Goal: Information Seeking & Learning: Learn about a topic

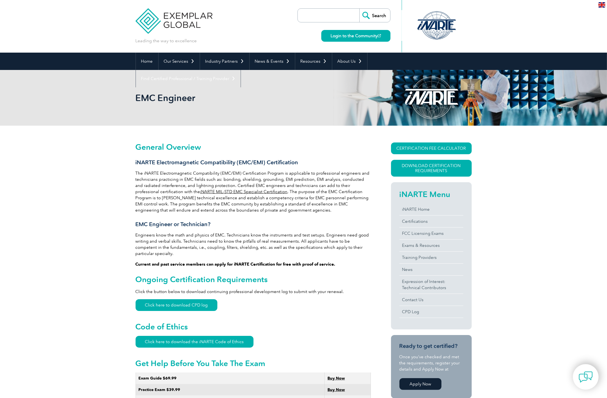
drag, startPoint x: 83, startPoint y: 212, endPoint x: 73, endPoint y: 200, distance: 16.3
drag, startPoint x: 72, startPoint y: 199, endPoint x: 66, endPoint y: 193, distance: 7.9
drag, startPoint x: 66, startPoint y: 193, endPoint x: 64, endPoint y: 189, distance: 5.0
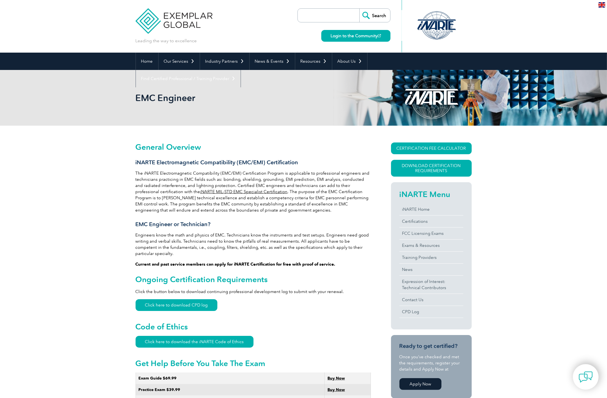
drag, startPoint x: 64, startPoint y: 189, endPoint x: 61, endPoint y: 185, distance: 4.6
drag, startPoint x: 61, startPoint y: 185, endPoint x: 57, endPoint y: 176, distance: 9.8
drag, startPoint x: 80, startPoint y: 229, endPoint x: 74, endPoint y: 217, distance: 13.3
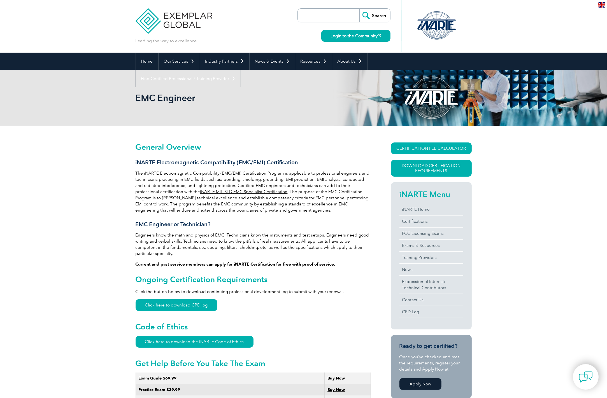
drag, startPoint x: 73, startPoint y: 216, endPoint x: 72, endPoint y: 213, distance: 3.3
drag, startPoint x: 71, startPoint y: 212, endPoint x: 70, endPoint y: 207, distance: 5.2
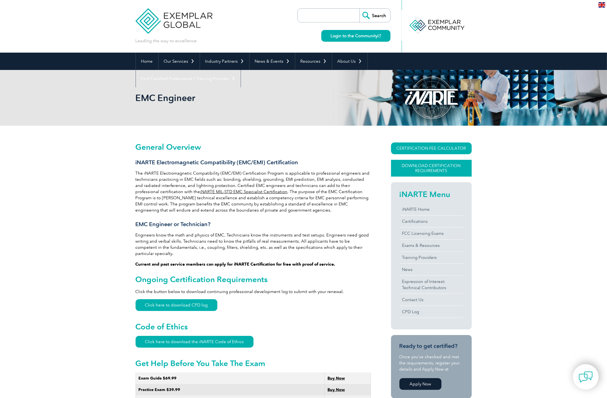
click at [426, 167] on link "Download Certification Requirements" at bounding box center [431, 168] width 81 height 17
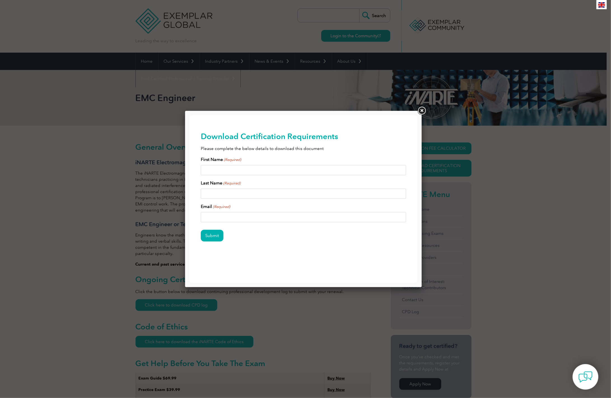
click at [422, 110] on link at bounding box center [422, 111] width 10 height 10
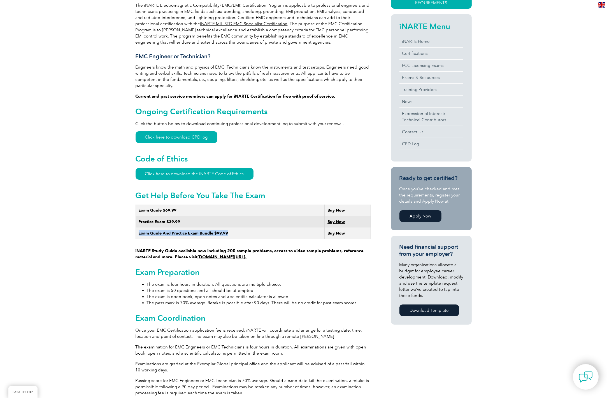
drag, startPoint x: 233, startPoint y: 227, endPoint x: 137, endPoint y: 225, distance: 96.4
click at [137, 228] on td "Exam Guide And Practice Exam Bundle $99.99" at bounding box center [230, 234] width 189 height 12
click at [95, 192] on div "General Overview iNARTE Electromagnetic Compatibility (EMC/EMI) Certification T…" at bounding box center [303, 338] width 607 height 761
drag, startPoint x: 155, startPoint y: 245, endPoint x: 285, endPoint y: 245, distance: 129.4
click at [285, 248] on strong "iNARTE Study Guide available now including 200 sample problems, access to video…" at bounding box center [250, 253] width 228 height 11
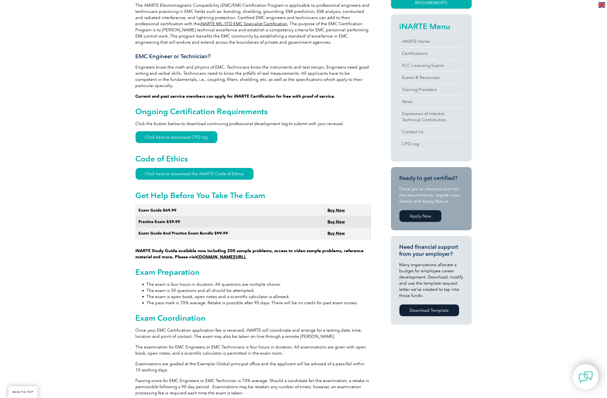
click at [283, 254] on div "General Overview iNARTE Electromagnetic Compatibility (EMC/EMI) Certification T…" at bounding box center [253, 337] width 235 height 725
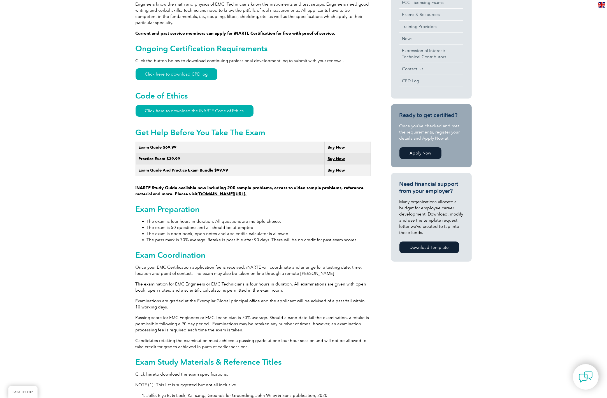
scroll to position [308, 0]
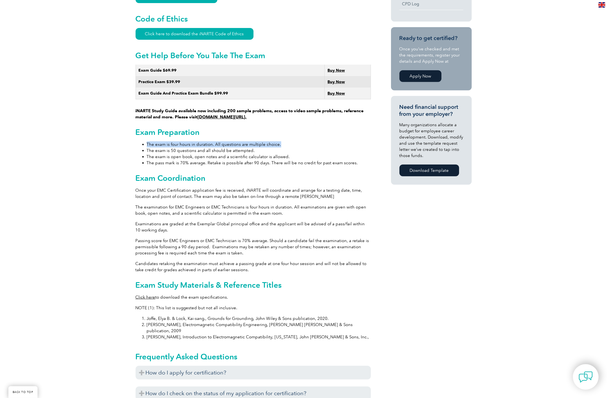
drag, startPoint x: 148, startPoint y: 136, endPoint x: 286, endPoint y: 140, distance: 138.7
click at [286, 141] on li "The exam is four hours in duration. All questions are multiple choice." at bounding box center [259, 144] width 224 height 6
click at [290, 128] on h2 "Exam Preparation" at bounding box center [253, 132] width 235 height 9
drag, startPoint x: 259, startPoint y: 146, endPoint x: 141, endPoint y: 144, distance: 117.9
click at [141, 144] on ul "The exam is four hours in duration. All questions are multiple choice. The exam…" at bounding box center [253, 153] width 235 height 25
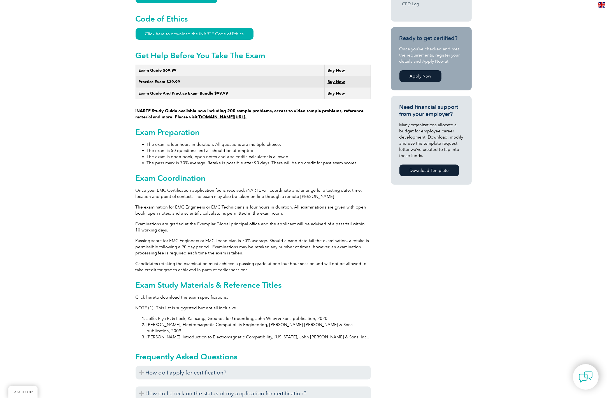
click at [112, 142] on div "General Overview iNARTE Electromagnetic Compatibility (EMC/EMI) Certification T…" at bounding box center [303, 198] width 607 height 761
drag, startPoint x: 149, startPoint y: 150, endPoint x: 306, endPoint y: 152, distance: 157.7
click at [306, 154] on li "The exam is open book, open notes and a scientific calculator is allowed." at bounding box center [259, 157] width 224 height 6
click at [299, 135] on div "General Overview iNARTE Electromagnetic Compatibility (EMC/EMI) Certification T…" at bounding box center [253, 196] width 235 height 725
drag, startPoint x: 293, startPoint y: 152, endPoint x: 146, endPoint y: 153, distance: 147.9
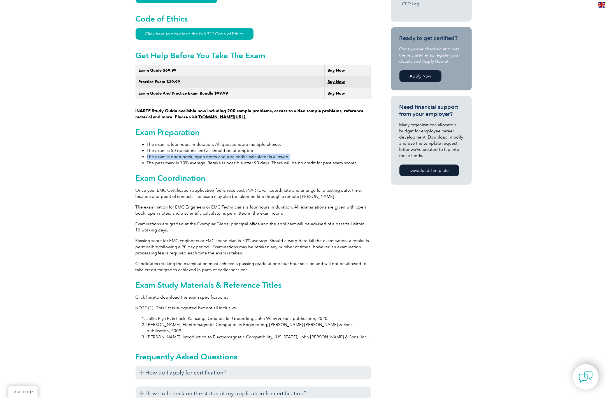
click at [146, 153] on ul "The exam is four hours in duration. All questions are multiple choice. The exam…" at bounding box center [253, 153] width 235 height 25
click at [130, 143] on div "General Overview iNARTE Electromagnetic Compatibility (EMC/EMI) Certification T…" at bounding box center [303, 198] width 607 height 761
drag, startPoint x: 148, startPoint y: 154, endPoint x: 327, endPoint y: 156, distance: 178.7
click at [327, 160] on li "The pass mark is 70% average. Retake is possible after 90 days. There will be n…" at bounding box center [259, 163] width 224 height 6
click at [323, 141] on li "The exam is four hours in duration. All questions are multiple choice." at bounding box center [259, 144] width 224 height 6
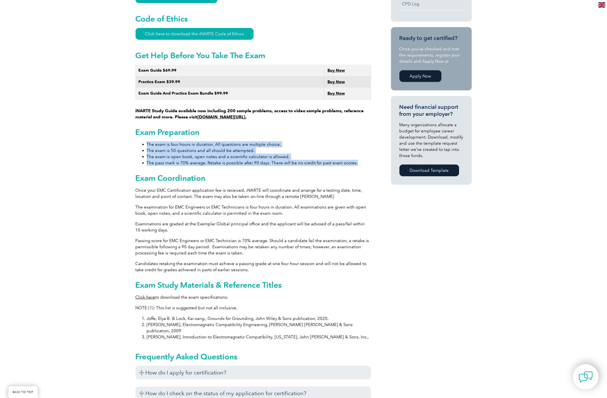
drag, startPoint x: 356, startPoint y: 156, endPoint x: 145, endPoint y: 139, distance: 212.4
click at [145, 141] on ul "The exam is four hours in duration. All questions are multiple choice. The exam…" at bounding box center [253, 153] width 235 height 25
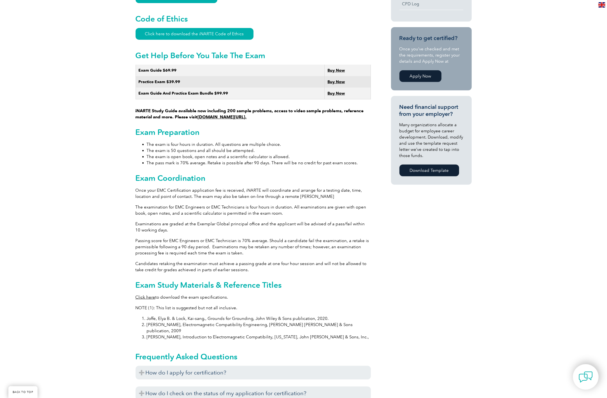
click at [108, 137] on div "General Overview iNARTE Electromagnetic Compatibility (EMC/EMI) Certification T…" at bounding box center [303, 198] width 607 height 761
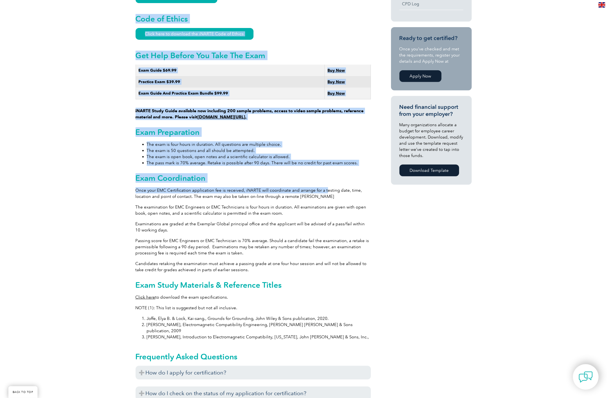
drag, startPoint x: 133, startPoint y: 184, endPoint x: 323, endPoint y: 182, distance: 189.6
click at [323, 182] on div "General Overview iNARTE Electromagnetic Compatibility (EMC/EMI) Certification T…" at bounding box center [303, 198] width 607 height 761
click at [322, 141] on li "The exam is four hours in duration. All questions are multiple choice." at bounding box center [259, 144] width 224 height 6
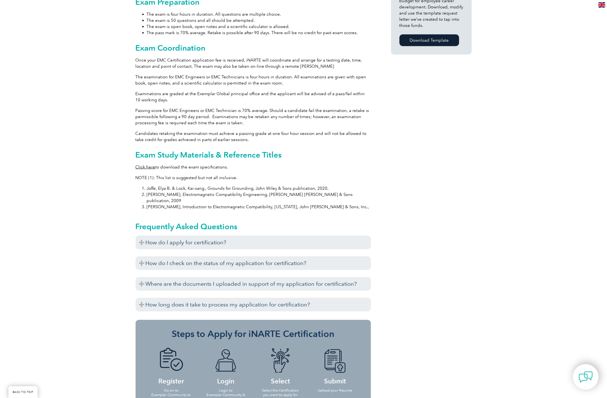
scroll to position [448, 0]
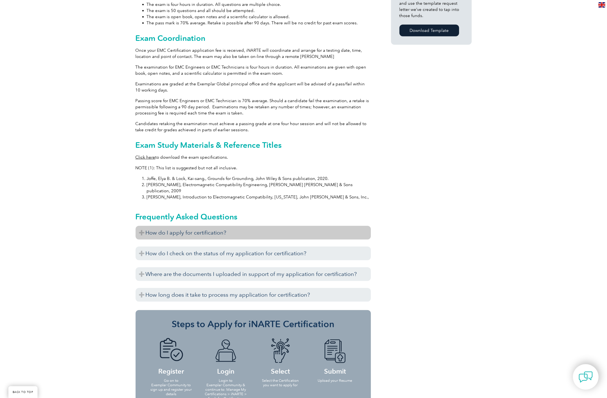
click at [182, 226] on h3 "How do I apply for certification?" at bounding box center [253, 233] width 235 height 14
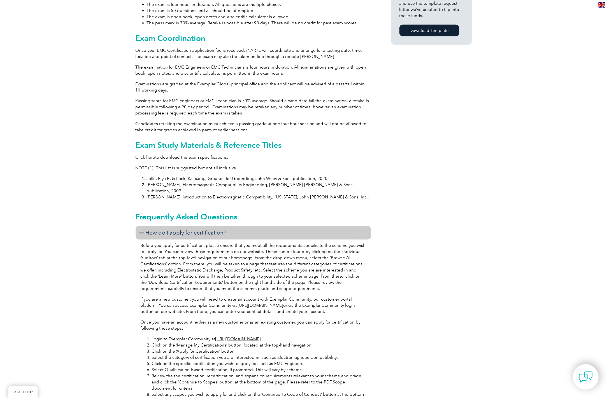
click at [113, 169] on div "General Overview iNARTE Electromagnetic Compatibility (EMC/EMI) Certification T…" at bounding box center [303, 174] width 607 height 993
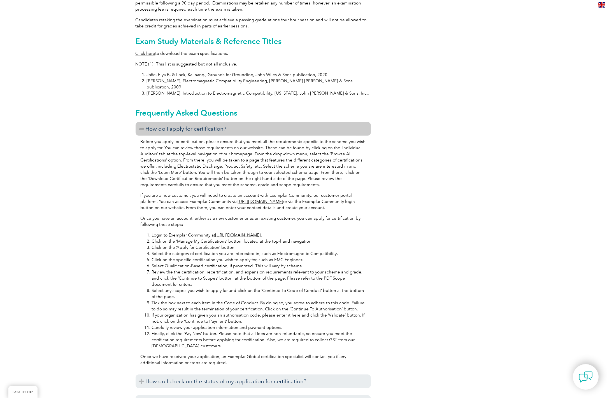
scroll to position [560, 0]
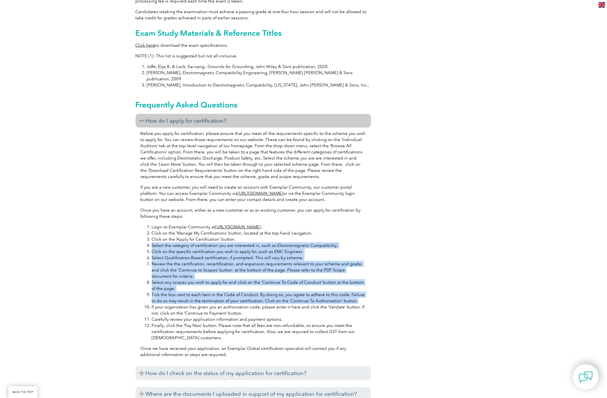
drag, startPoint x: 149, startPoint y: 233, endPoint x: 368, endPoint y: 288, distance: 226.0
click at [368, 288] on div "Before you apply for certification, please ensure that you meet all the require…" at bounding box center [253, 245] width 235 height 235
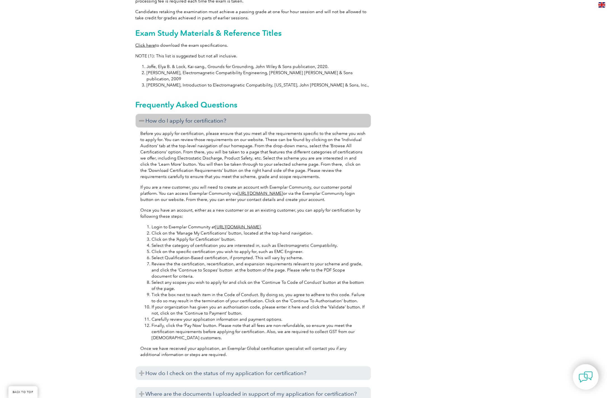
click at [431, 242] on div "General Overview iNARTE Electromagnetic Compatibility (EMC/EMI) Certification T…" at bounding box center [304, 62] width 336 height 993
click at [112, 187] on div "General Overview iNARTE Electromagnetic Compatibility (EMC/EMI) Certification T…" at bounding box center [303, 62] width 607 height 993
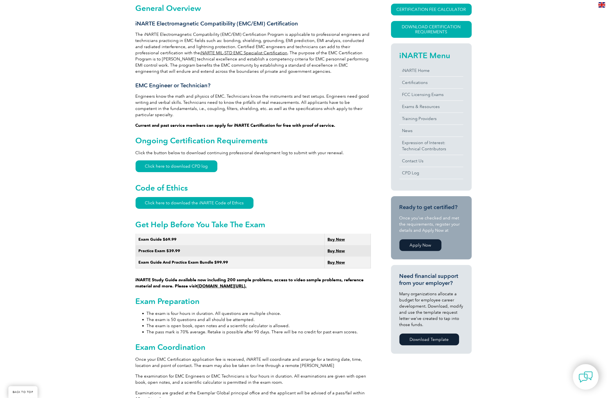
scroll to position [84, 0]
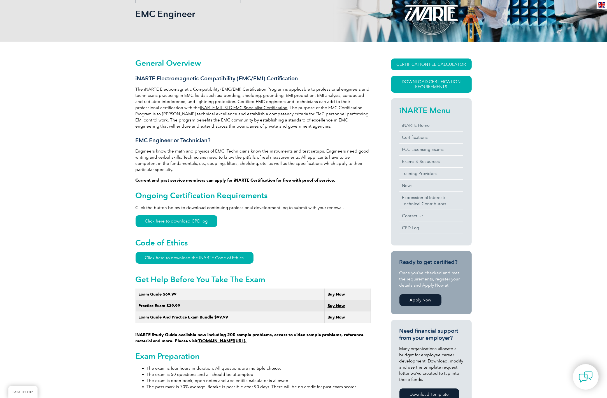
drag, startPoint x: 538, startPoint y: 145, endPoint x: 529, endPoint y: 115, distance: 31.0
drag, startPoint x: 529, startPoint y: 115, endPoint x: 525, endPoint y: 108, distance: 7.9
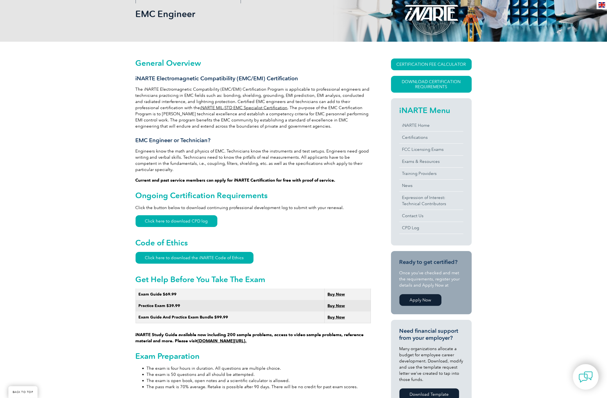
drag, startPoint x: 524, startPoint y: 107, endPoint x: 520, endPoint y: 102, distance: 6.7
drag, startPoint x: 217, startPoint y: 151, endPoint x: 277, endPoint y: 159, distance: 60.7
click at [277, 159] on p "Engineers know the math and physics of EMC. Technicians know the instruments an…" at bounding box center [253, 160] width 235 height 25
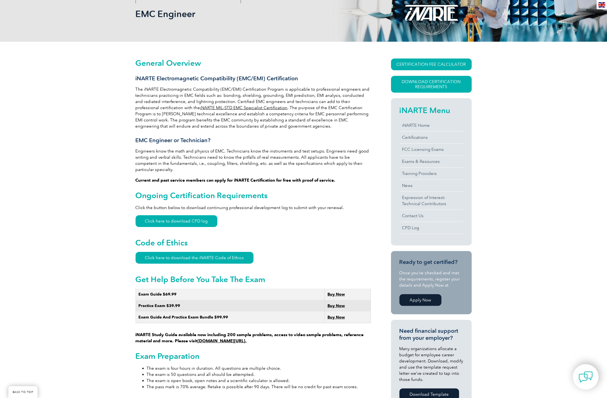
click at [306, 116] on p "The iNARTE Electromagnetic Compatibility (EMC/EMI) Certification Program is app…" at bounding box center [253, 107] width 235 height 43
drag, startPoint x: 274, startPoint y: 156, endPoint x: 253, endPoint y: 162, distance: 21.9
click at [253, 162] on p "Engineers know the math and physics of EMC. Technicians know the instruments an…" at bounding box center [253, 160] width 235 height 25
click at [276, 104] on p "The iNARTE Electromagnetic Compatibility (EMC/EMI) Certification Program is app…" at bounding box center [253, 107] width 235 height 43
drag, startPoint x: 176, startPoint y: 162, endPoint x: 369, endPoint y: 166, distance: 192.4
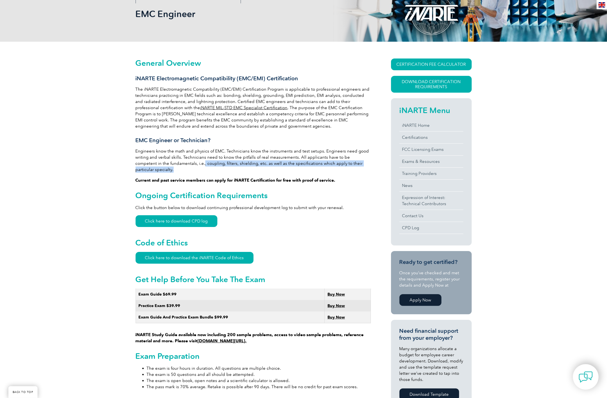
click at [369, 166] on p "Engineers know the math and physics of EMC. Technicians know the instruments an…" at bounding box center [253, 160] width 235 height 25
click at [325, 92] on p "The iNARTE Electromagnetic Compatibility (EMC/EMI) Certification Program is app…" at bounding box center [253, 107] width 235 height 43
click at [285, 238] on h2 "Code of Ethics" at bounding box center [253, 242] width 235 height 9
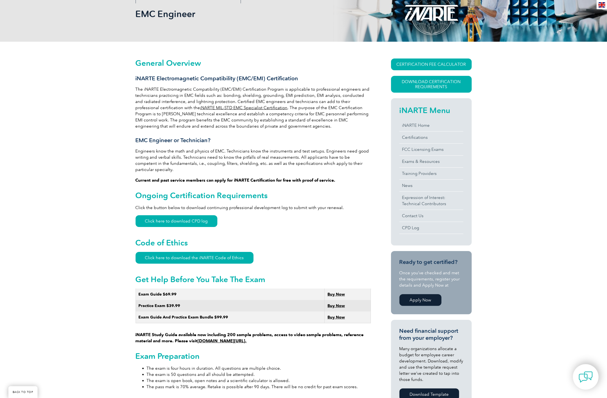
click at [153, 76] on h3 "iNARTE Electromagnetic Compatibility (EMC/EMI) Certification" at bounding box center [253, 78] width 235 height 7
click at [153, 79] on h3 "iNARTE Electromagnetic Compatibility (EMC/EMI) Certification" at bounding box center [253, 78] width 235 height 7
click at [137, 78] on h3 "iNARTE Electromagnetic Compatibility (EMC/EMI) Certification" at bounding box center [253, 78] width 235 height 7
drag, startPoint x: 134, startPoint y: 77, endPoint x: 299, endPoint y: 77, distance: 164.1
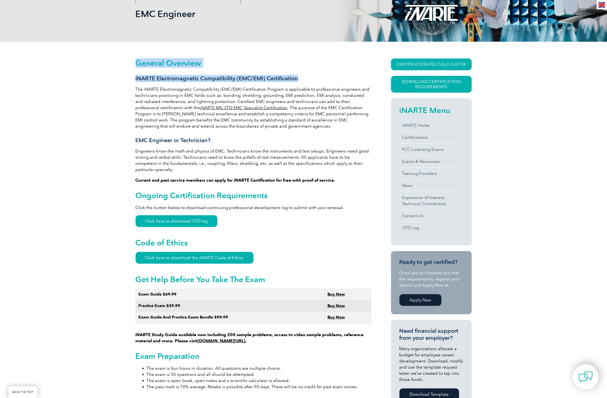
click at [306, 78] on h3 "iNARTE Electromagnetic Compatibility (EMC/EMI) Certification" at bounding box center [253, 78] width 235 height 7
drag, startPoint x: 307, startPoint y: 79, endPoint x: 136, endPoint y: 78, distance: 171.4
click at [136, 78] on h3 "iNARTE Electromagnetic Compatibility (EMC/EMI) Certification" at bounding box center [253, 78] width 235 height 7
copy h3 "iNARTE Electromagnetic Compatibility (EMC/EMI) Certification"
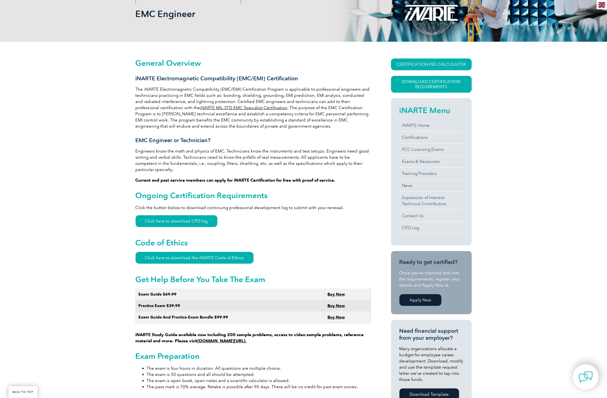
drag, startPoint x: 29, startPoint y: 74, endPoint x: 49, endPoint y: 63, distance: 23.4
